Goal: Task Accomplishment & Management: Complete application form

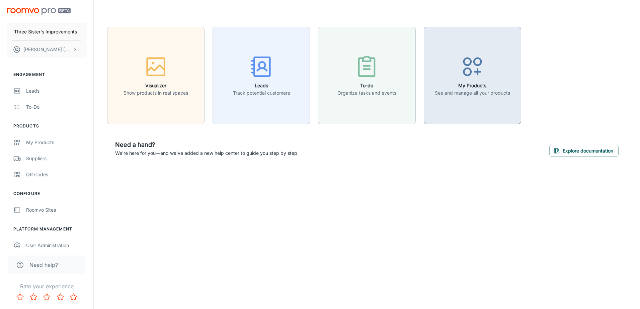
click at [437, 87] on h6 "My Products" at bounding box center [472, 85] width 75 height 7
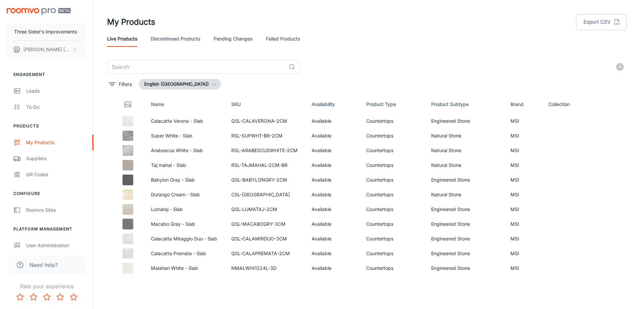
click at [620, 64] on icon "settings" at bounding box center [620, 67] width 6 height 6
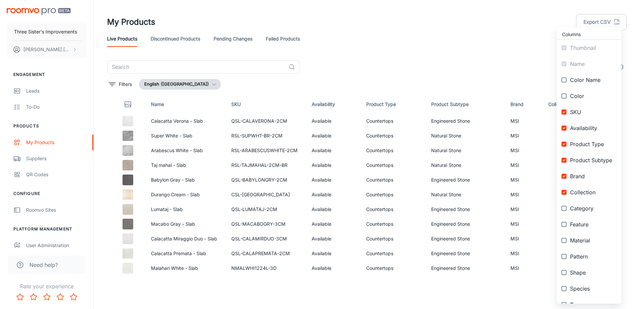
drag, startPoint x: 576, startPoint y: 164, endPoint x: 577, endPoint y: 144, distance: 20.1
click at [577, 165] on li "Product Subtype" at bounding box center [589, 160] width 65 height 16
checkbox input "false"
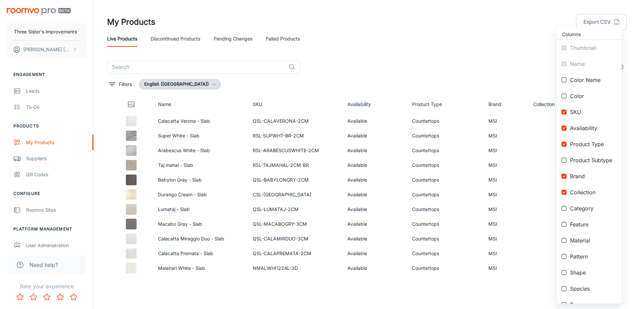
click at [577, 144] on span "Product Type" at bounding box center [593, 144] width 46 height 8
checkbox input "false"
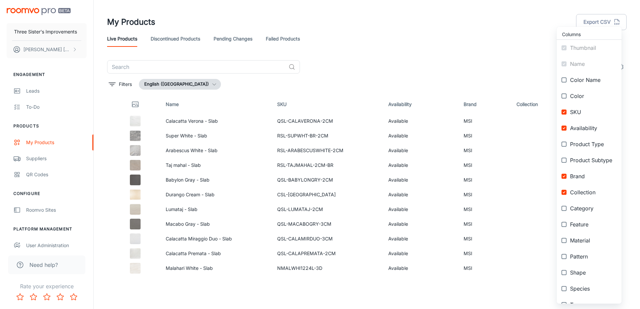
click at [577, 131] on span "Availability" at bounding box center [593, 128] width 46 height 8
checkbox input "false"
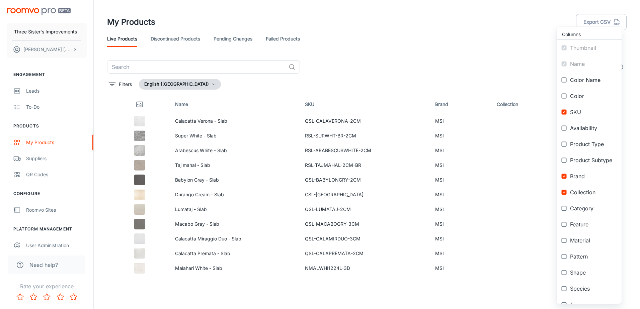
click at [575, 115] on span "SKU" at bounding box center [593, 112] width 46 height 8
checkbox input "false"
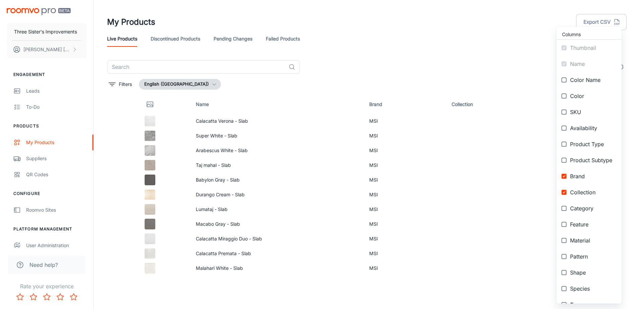
click at [579, 191] on span "Collection" at bounding box center [593, 192] width 46 height 8
checkbox input "false"
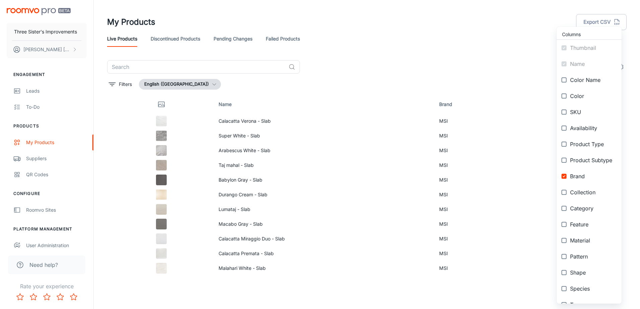
click at [355, 72] on div at bounding box center [320, 154] width 640 height 309
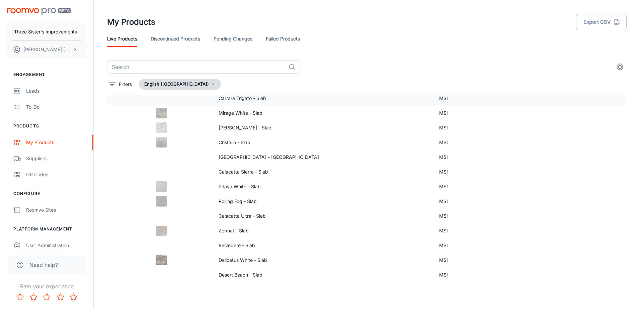
scroll to position [268, 0]
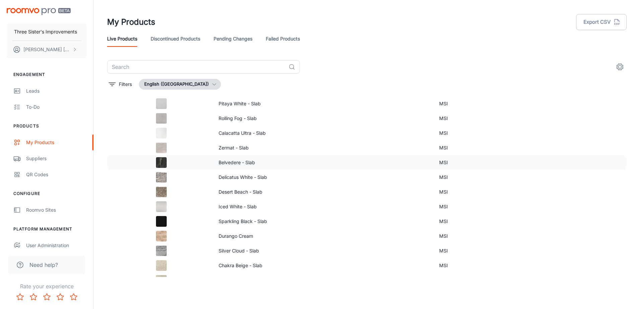
click at [336, 163] on p "Belvedere - Slab" at bounding box center [324, 162] width 210 height 7
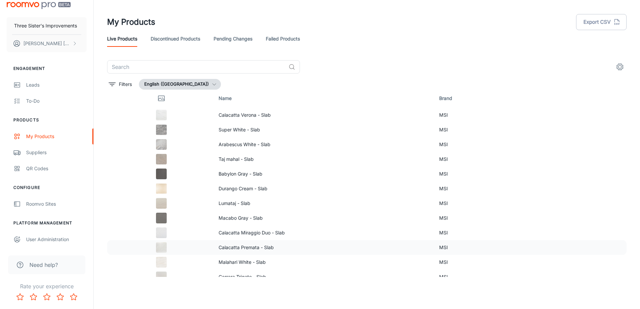
scroll to position [0, 0]
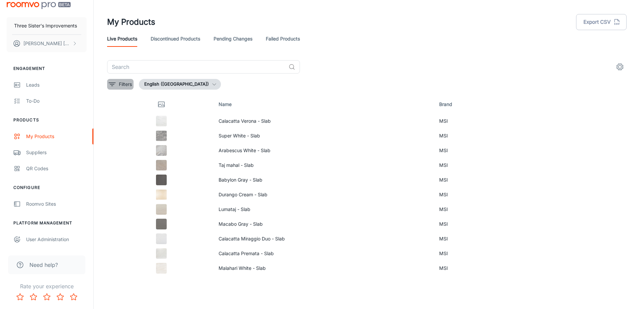
click at [120, 83] on p "Filters" at bounding box center [125, 84] width 13 height 7
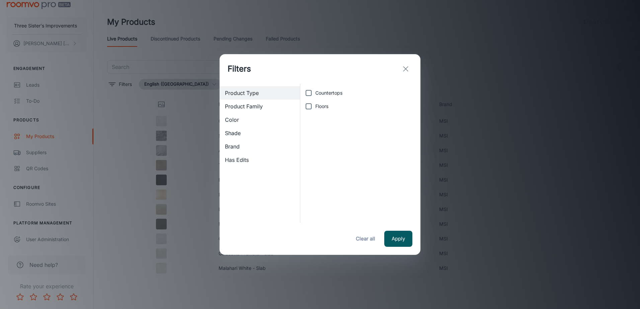
click at [241, 112] on div "Product Family" at bounding box center [260, 106] width 80 height 13
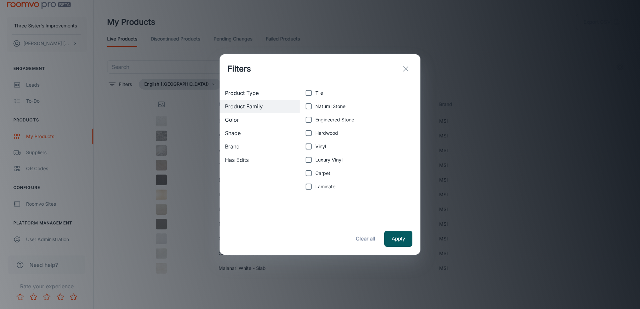
click at [248, 97] on div "Product Type" at bounding box center [260, 92] width 80 height 13
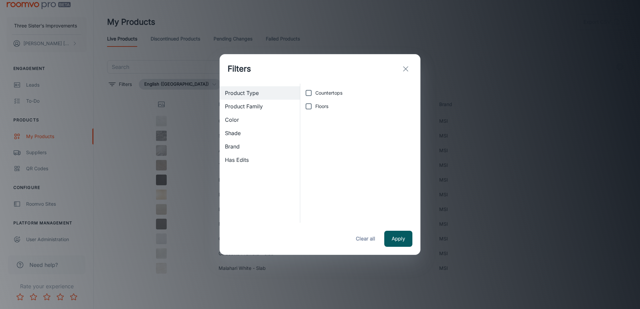
click at [328, 109] on span "Floors" at bounding box center [321, 106] width 13 height 7
click at [315, 109] on input "Floors" at bounding box center [308, 106] width 13 height 13
checkbox input "true"
click at [388, 235] on button "Apply" at bounding box center [398, 239] width 28 height 16
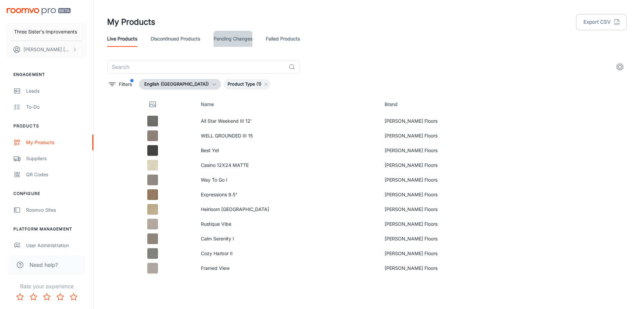
click at [219, 37] on link "Pending Changes" at bounding box center [233, 39] width 39 height 16
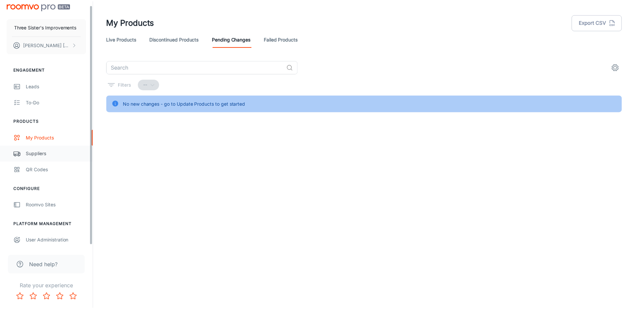
scroll to position [6, 0]
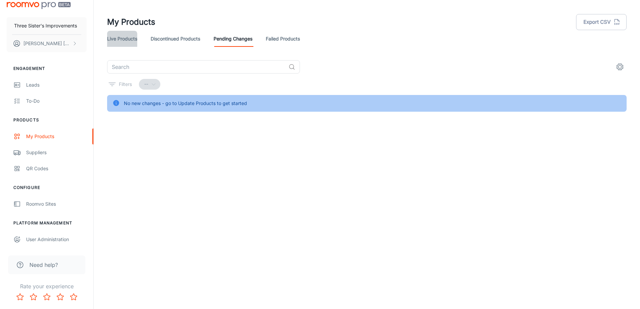
click at [136, 34] on link "Live Products" at bounding box center [122, 39] width 30 height 16
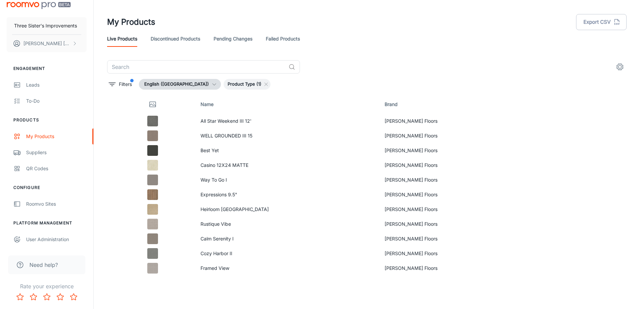
click at [252, 36] on link "Pending Changes" at bounding box center [233, 39] width 39 height 16
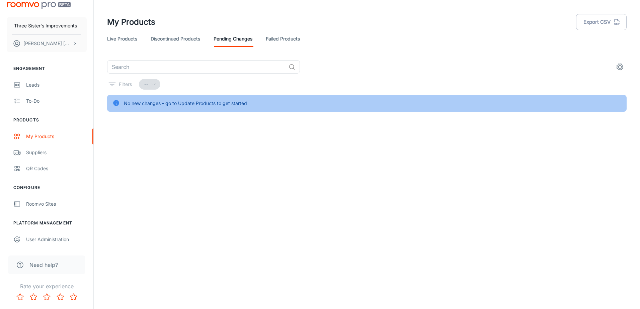
click at [208, 104] on div "No new changes - go to Update Products to get started" at bounding box center [185, 103] width 123 height 13
click at [621, 70] on icon "settings" at bounding box center [620, 67] width 8 height 8
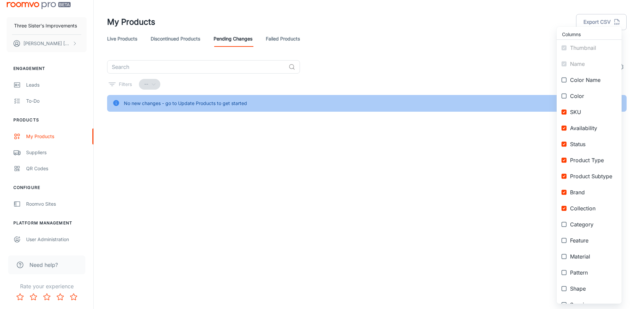
click at [488, 66] on div at bounding box center [320, 154] width 640 height 309
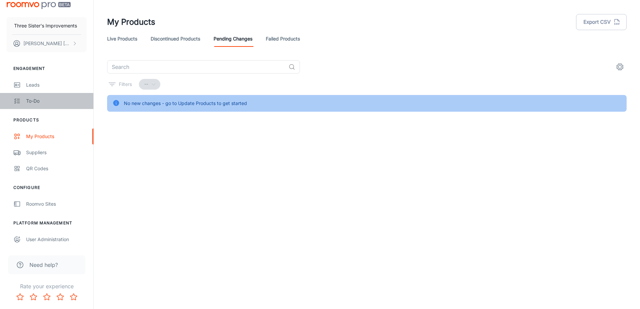
click at [50, 95] on link "To-do" at bounding box center [46, 101] width 93 height 16
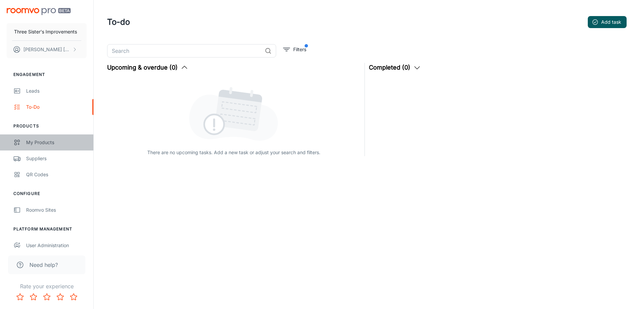
click at [50, 137] on link "My Products" at bounding box center [46, 143] width 93 height 16
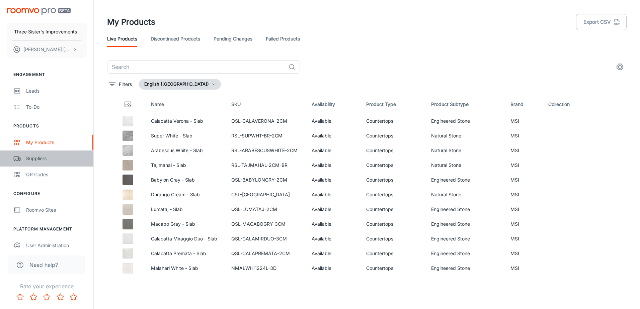
click at [45, 162] on div "Suppliers" at bounding box center [56, 158] width 61 height 7
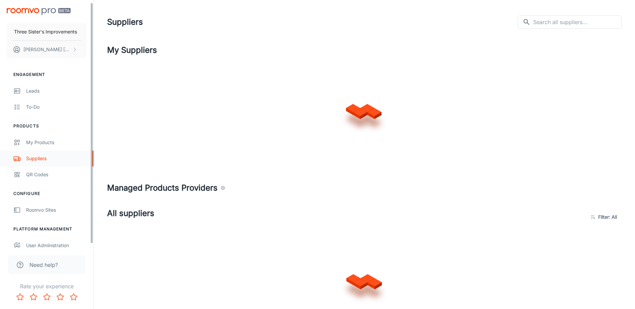
scroll to position [6, 0]
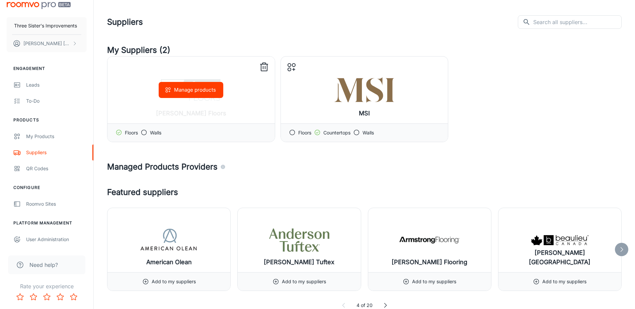
click at [267, 69] on icon at bounding box center [264, 67] width 6 height 7
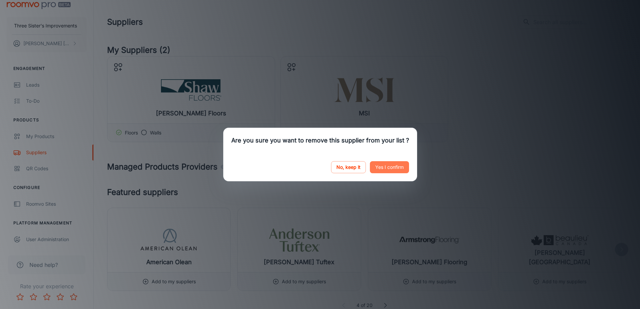
click at [387, 169] on button "Yes I confirm" at bounding box center [389, 167] width 39 height 12
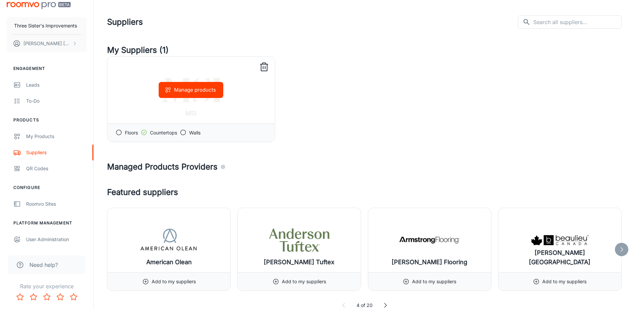
click at [260, 66] on icon at bounding box center [264, 67] width 11 height 11
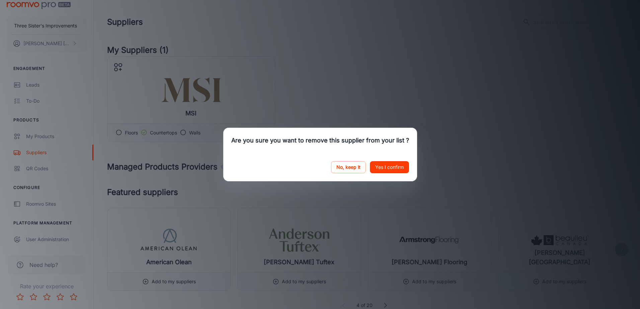
click at [393, 167] on button "Yes I confirm" at bounding box center [389, 167] width 39 height 12
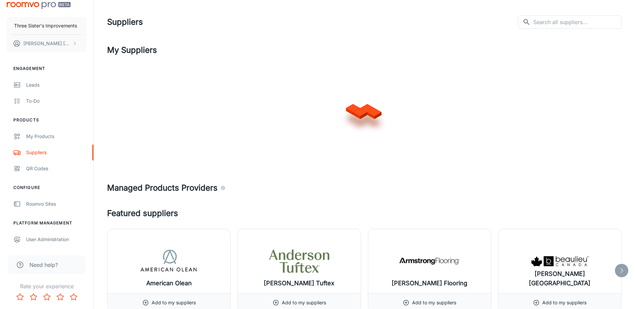
drag, startPoint x: 260, startPoint y: 67, endPoint x: 266, endPoint y: 66, distance: 6.5
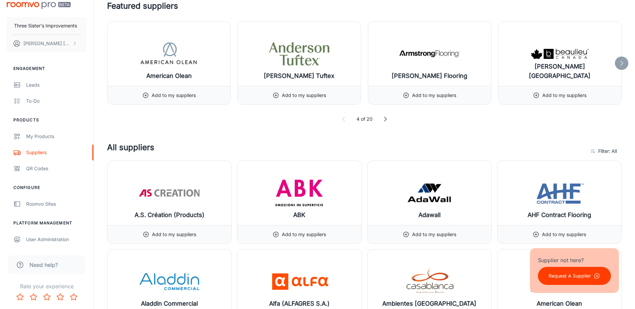
scroll to position [167, 0]
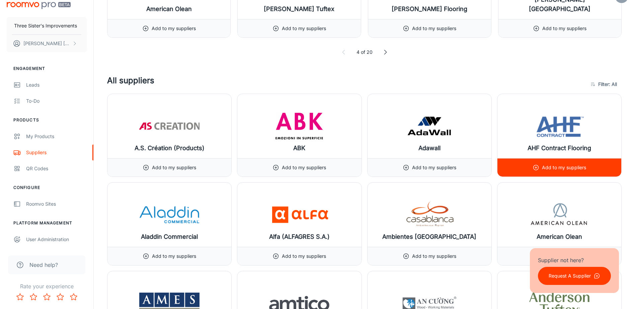
click at [557, 166] on p "Add to my suppliers" at bounding box center [564, 167] width 44 height 7
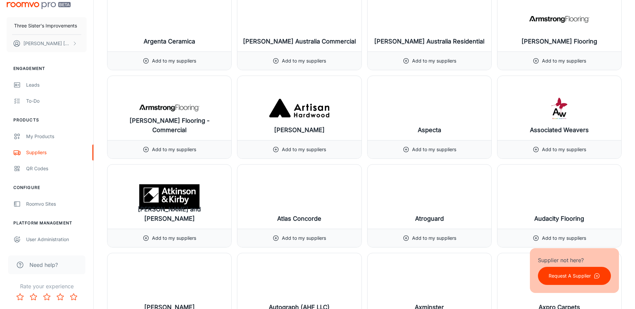
scroll to position [736, 0]
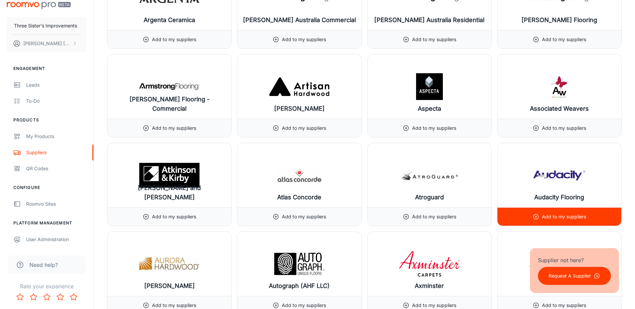
click at [544, 214] on p "Add to my suppliers" at bounding box center [564, 216] width 44 height 7
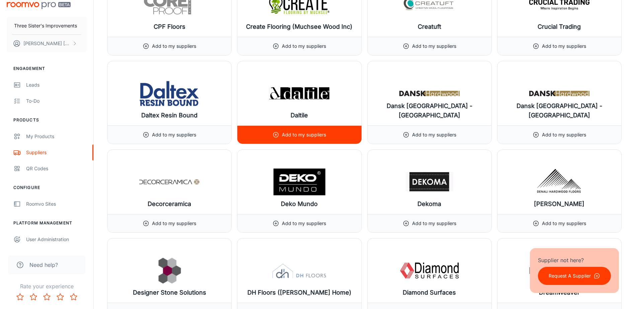
scroll to position [2242, 0]
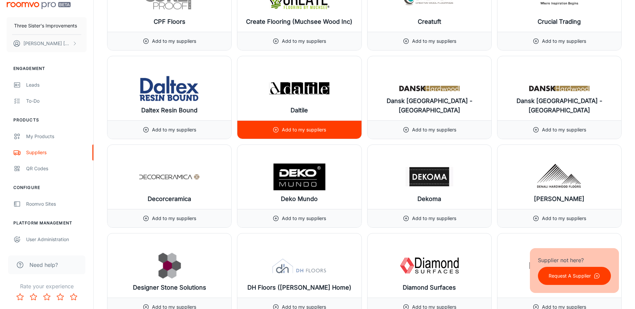
click at [317, 131] on p "Add to my suppliers" at bounding box center [304, 129] width 44 height 7
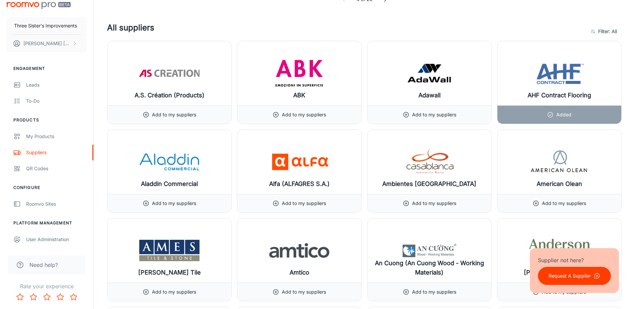
scroll to position [0, 0]
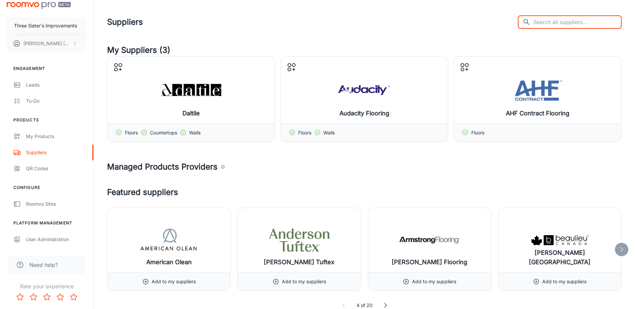
click at [566, 19] on input "text" at bounding box center [577, 21] width 88 height 13
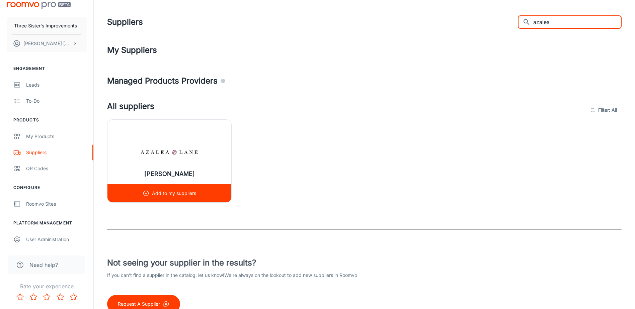
click at [154, 192] on p "Add to my suppliers" at bounding box center [174, 193] width 44 height 7
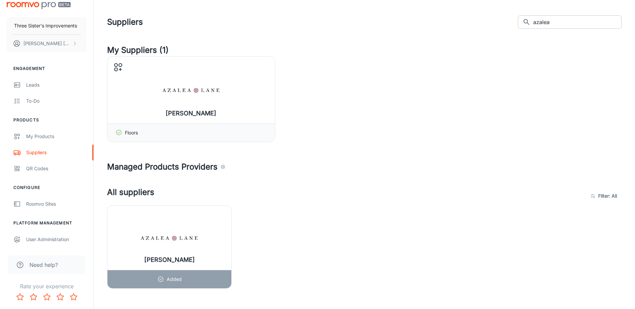
click at [567, 20] on input "azalea" at bounding box center [577, 21] width 88 height 13
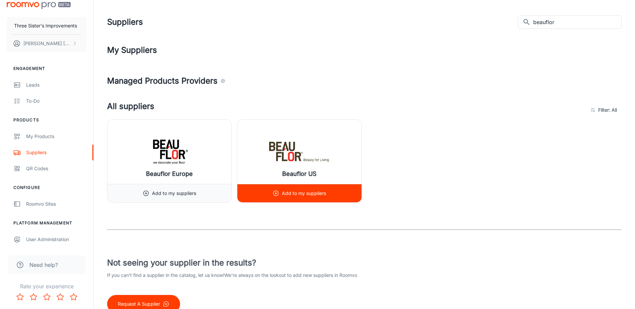
click at [290, 193] on p "Add to my suppliers" at bounding box center [304, 193] width 44 height 7
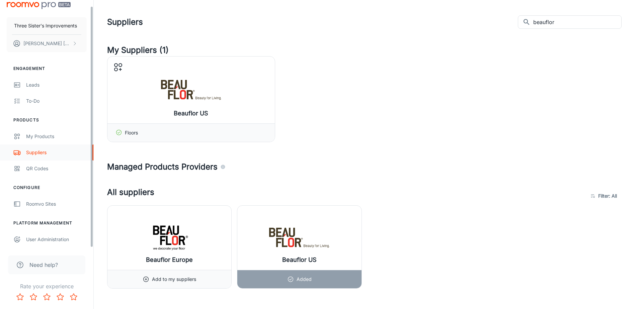
click at [34, 157] on link "Suppliers" at bounding box center [46, 153] width 93 height 16
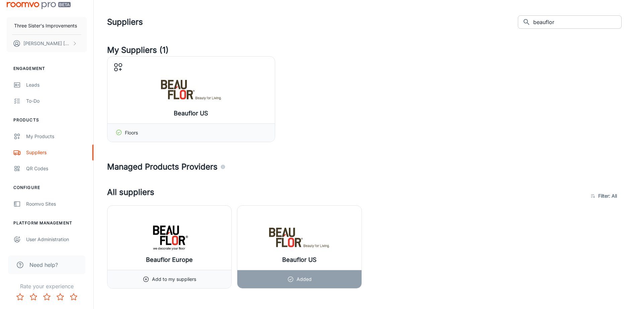
click at [552, 24] on input "beauflor" at bounding box center [577, 21] width 88 height 13
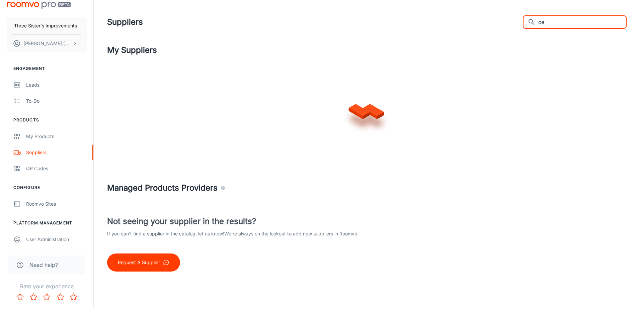
type input "c"
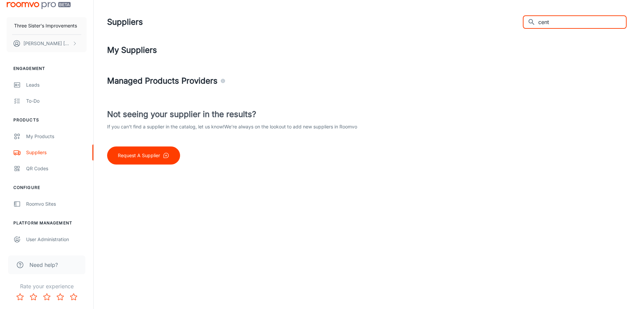
click at [552, 22] on input "cent" at bounding box center [582, 21] width 88 height 13
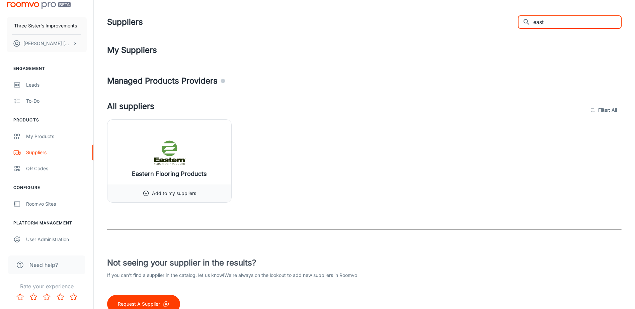
click at [561, 23] on input "east" at bounding box center [577, 21] width 88 height 13
type input "flexc"
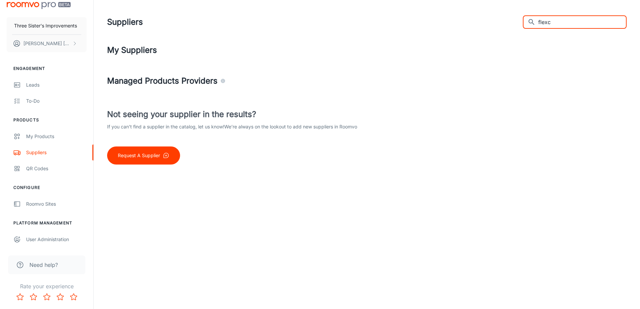
click at [557, 19] on input "flexc" at bounding box center [582, 21] width 88 height 13
click at [563, 19] on input "hearth" at bounding box center [582, 21] width 88 height 13
click at [566, 18] on input "metro" at bounding box center [582, 21] width 88 height 13
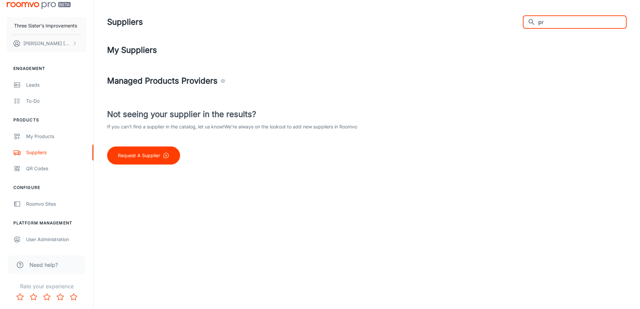
type input "p"
click at [571, 25] on input "palmetto" at bounding box center [582, 21] width 88 height 13
type input "palmetto"
click at [164, 152] on button "Request A Supplier" at bounding box center [143, 156] width 73 height 18
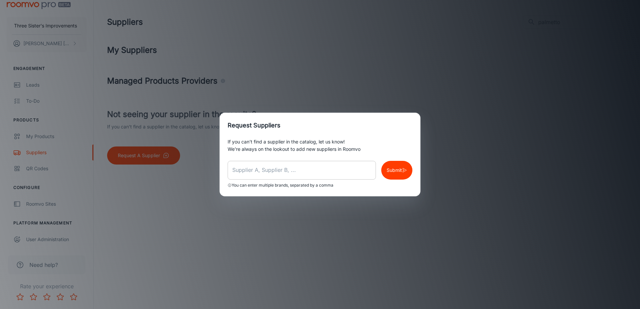
click at [287, 163] on input "text" at bounding box center [302, 170] width 148 height 19
type input "[GEOGRAPHIC_DATA], Metroflor, Centaur"
click at [404, 168] on icon "button" at bounding box center [404, 170] width 5 height 7
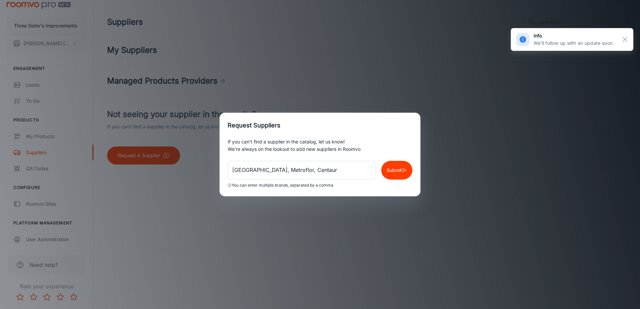
click at [323, 95] on div "Request Suppliers If you can’t find a supplier in the catalog, let us know! We’…" at bounding box center [320, 154] width 640 height 309
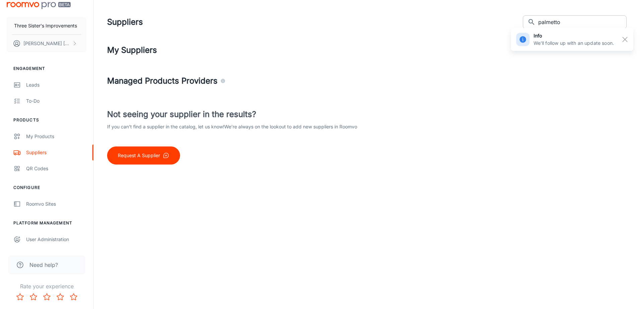
click at [572, 17] on input "palmetto" at bounding box center [582, 21] width 88 height 13
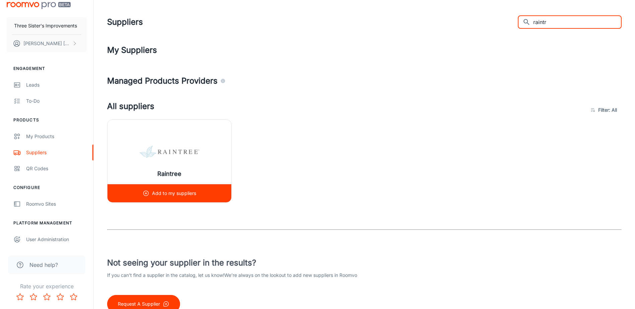
click at [188, 190] on p "Add to my suppliers" at bounding box center [174, 193] width 44 height 7
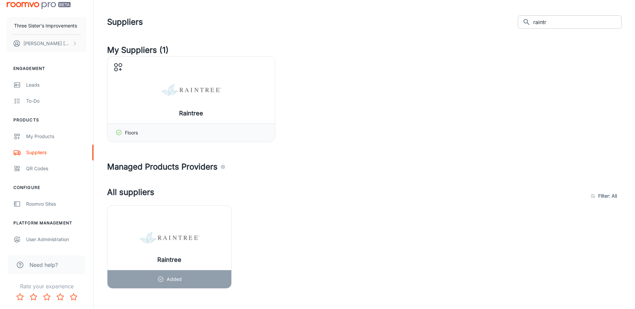
click at [574, 16] on input "raintr" at bounding box center [577, 21] width 88 height 13
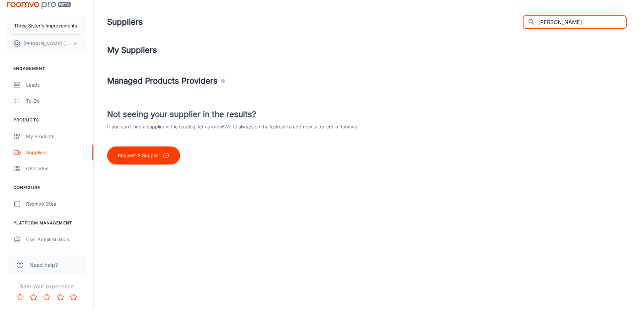
type input "[PERSON_NAME]"
click at [560, 20] on input "[PERSON_NAME]" at bounding box center [582, 21] width 88 height 13
click at [138, 154] on p "Request A Supplier" at bounding box center [139, 155] width 42 height 7
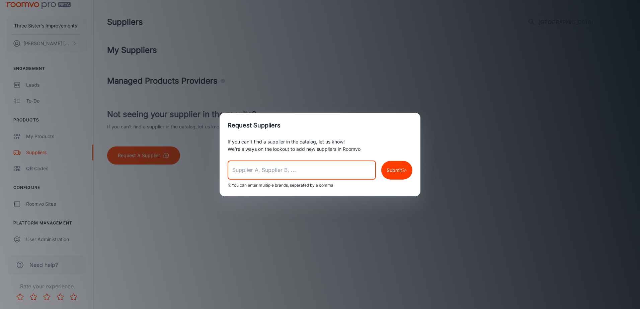
click at [274, 169] on input "text" at bounding box center [302, 170] width 148 height 19
click at [301, 168] on input "text" at bounding box center [302, 170] width 148 height 19
click at [396, 52] on div "Request Suppliers If you can’t find a supplier in the catalog, let us know! We’…" at bounding box center [320, 154] width 640 height 309
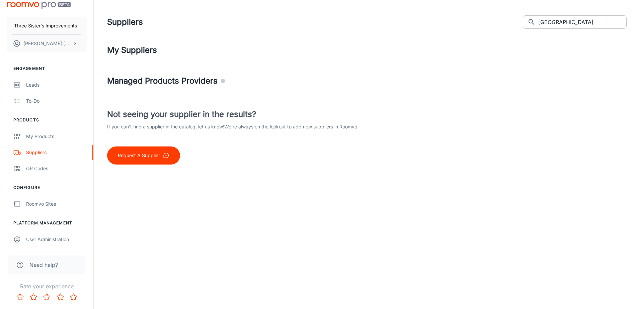
click at [582, 28] on input "[GEOGRAPHIC_DATA]" at bounding box center [582, 21] width 88 height 13
click at [584, 20] on input "[GEOGRAPHIC_DATA]" at bounding box center [582, 21] width 88 height 13
click at [583, 20] on input "[GEOGRAPHIC_DATA]" at bounding box center [582, 21] width 88 height 13
click at [580, 24] on input "takiron" at bounding box center [582, 21] width 88 height 13
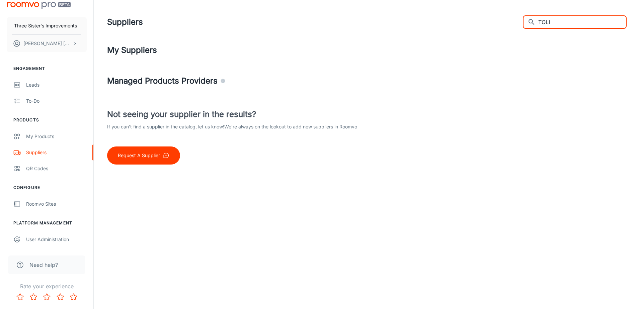
click at [558, 23] on input "TOLI" at bounding box center [582, 21] width 88 height 13
click at [556, 23] on input "TOLI" at bounding box center [582, 21] width 88 height 13
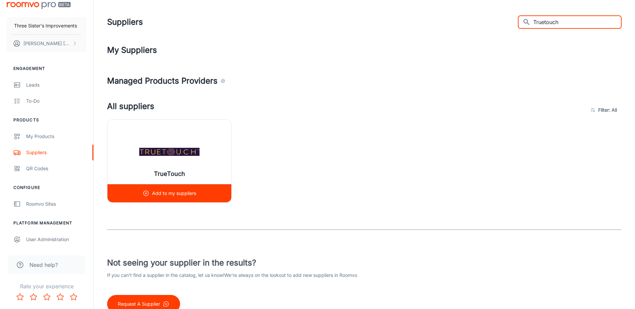
click at [155, 194] on p "Add to my suppliers" at bounding box center [174, 193] width 44 height 7
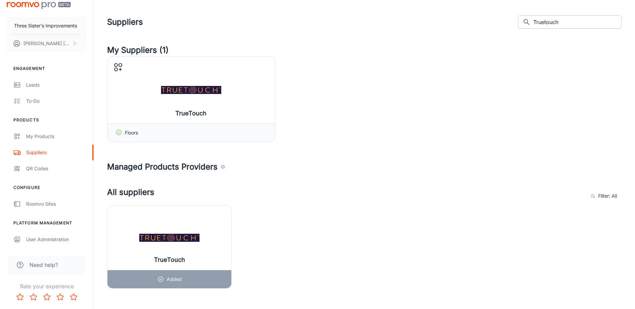
click at [571, 21] on input "Truetouch" at bounding box center [577, 21] width 88 height 13
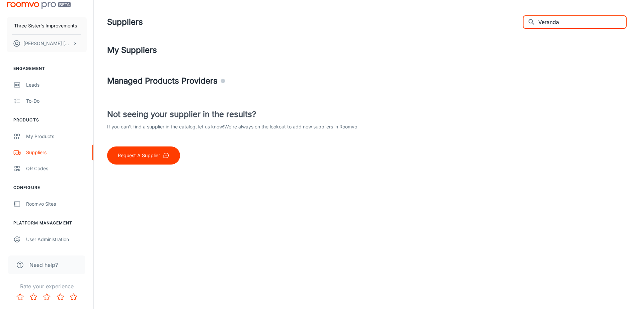
click at [587, 19] on input "Veranda" at bounding box center [582, 21] width 88 height 13
type input "VPI"
click at [587, 23] on input "VPI" at bounding box center [582, 21] width 88 height 13
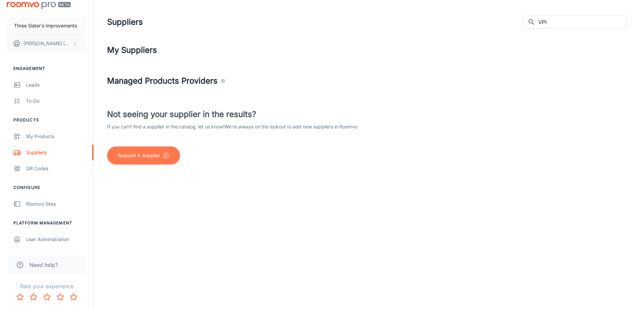
click at [135, 158] on p "Request A Supplier" at bounding box center [139, 155] width 42 height 7
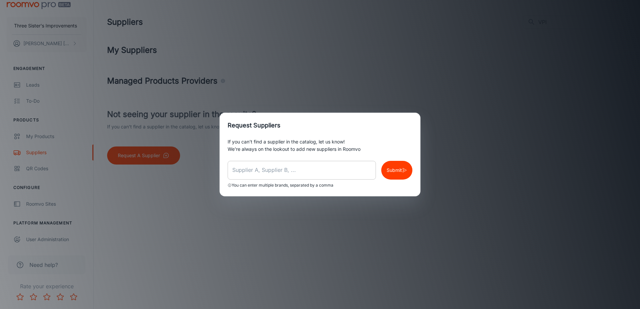
click at [248, 175] on input "text" at bounding box center [302, 170] width 148 height 19
type input "[GEOGRAPHIC_DATA], [GEOGRAPHIC_DATA]"
click at [394, 170] on p "Submit" at bounding box center [394, 170] width 15 height 7
click at [455, 34] on div "Request Suppliers If you can’t find a supplier in the catalog, let us know! We’…" at bounding box center [320, 154] width 640 height 309
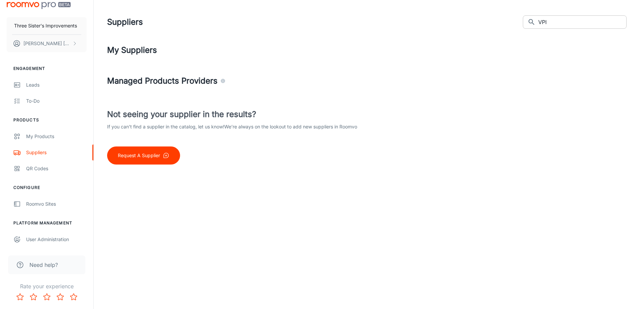
click at [567, 22] on input "VPI" at bounding box center [582, 21] width 88 height 13
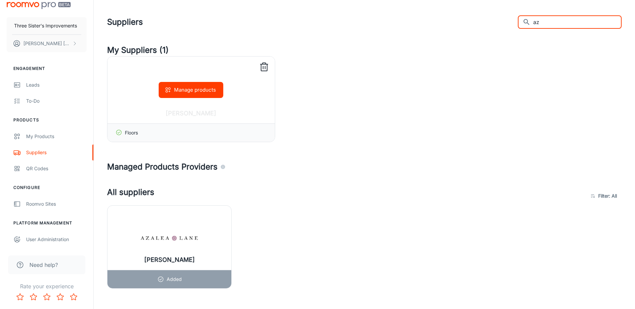
type input "a"
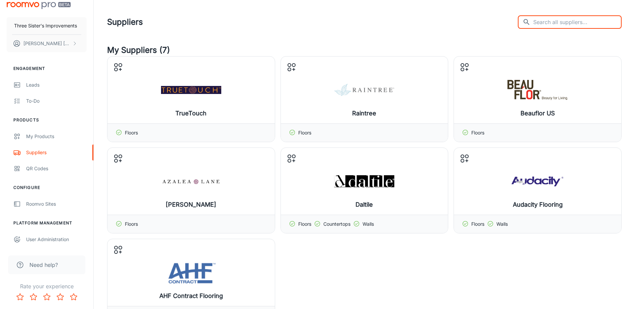
click at [404, 24] on div "Suppliers ​ ​" at bounding box center [364, 21] width 514 height 17
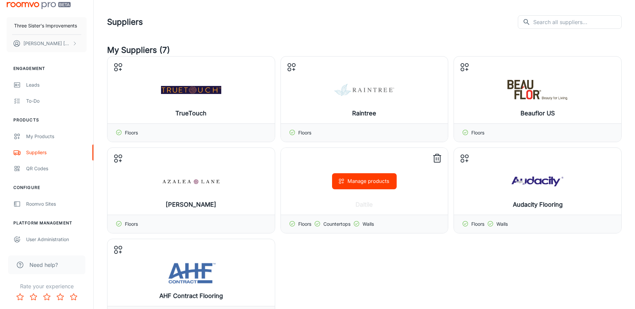
scroll to position [33, 0]
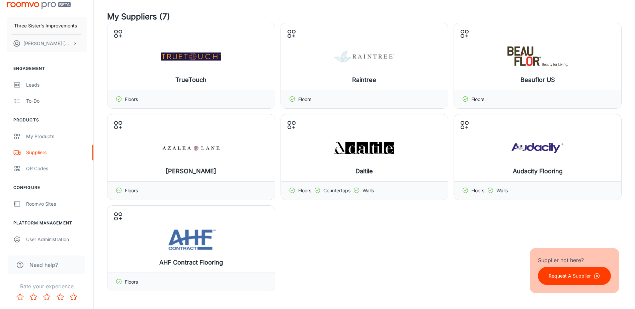
click at [358, 234] on div "TrueTouch Manage products Floors Raintree Manage products Floors Beauflor US Ma…" at bounding box center [364, 157] width 514 height 269
